Goal: Information Seeking & Learning: Learn about a topic

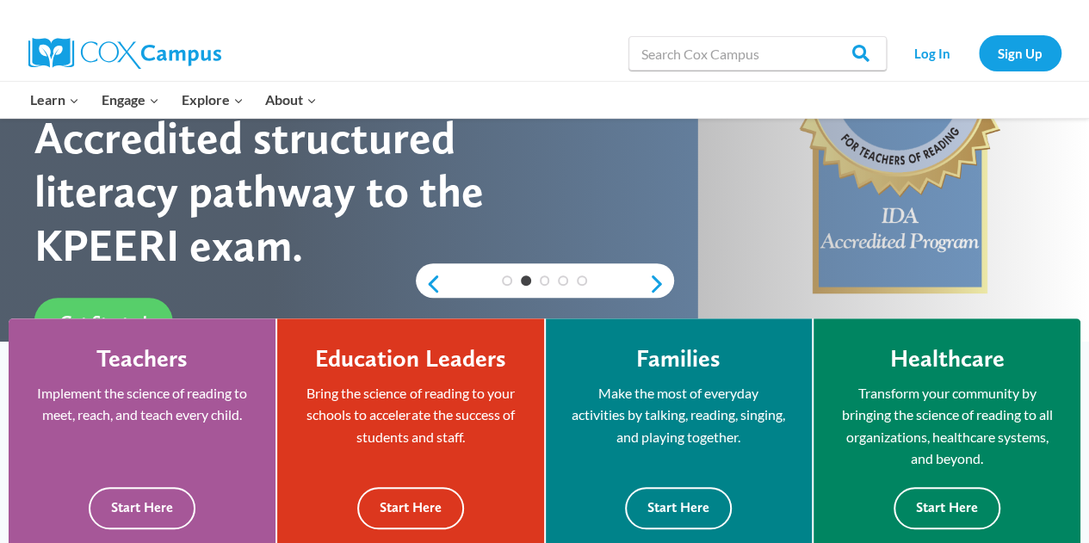
scroll to position [324, 0]
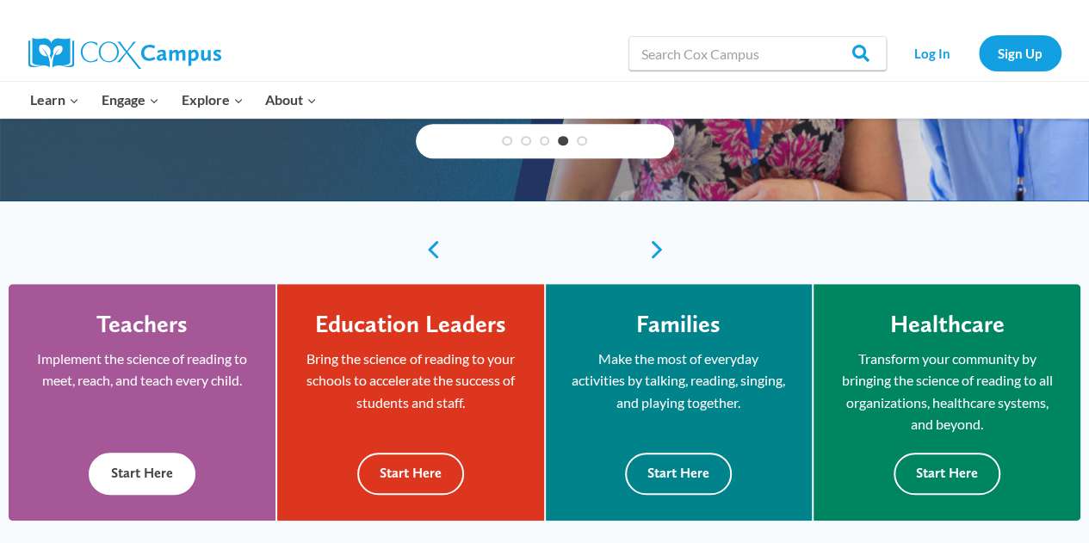
click at [117, 479] on button "Start Here" at bounding box center [142, 474] width 107 height 42
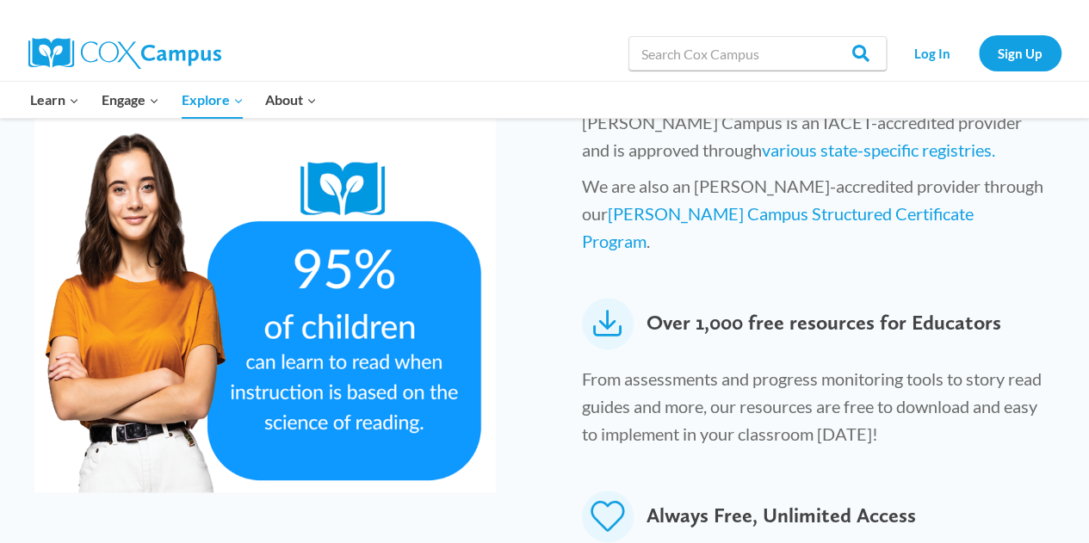
scroll to position [906, 0]
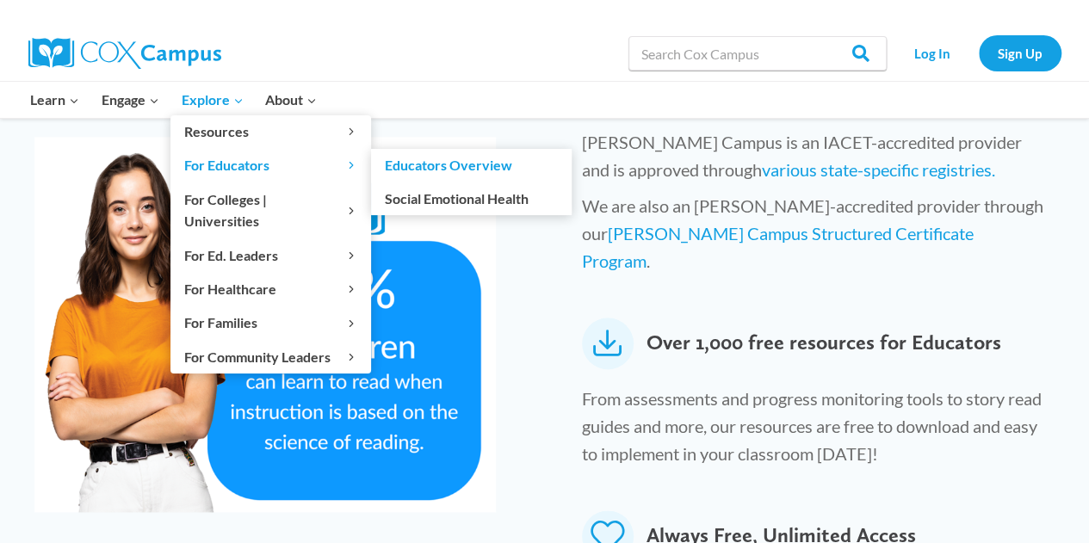
click at [212, 162] on span "For Educators Expand" at bounding box center [270, 165] width 173 height 22
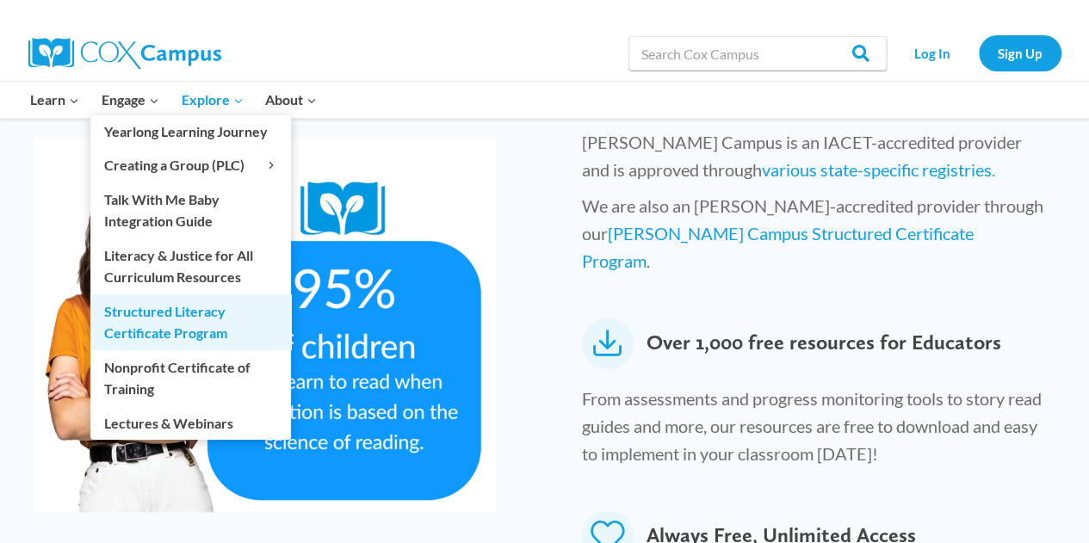
click at [147, 312] on link "Structured Literacy Certificate Program" at bounding box center [190, 321] width 201 height 55
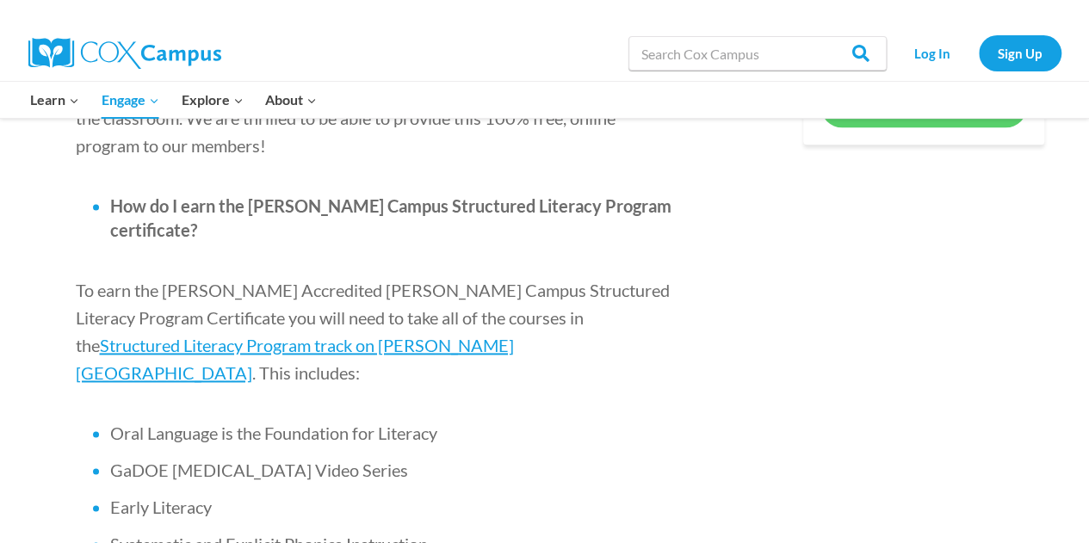
scroll to position [1017, 0]
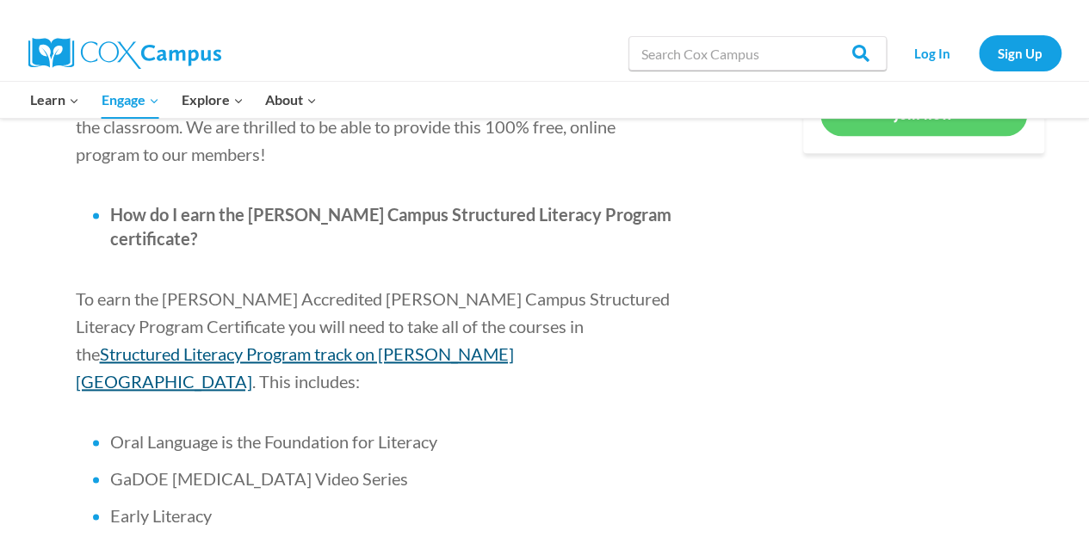
click at [514, 343] on span "Structured Literacy Program track on [PERSON_NAME][GEOGRAPHIC_DATA]" at bounding box center [295, 367] width 438 height 48
